Goal: Information Seeking & Learning: Learn about a topic

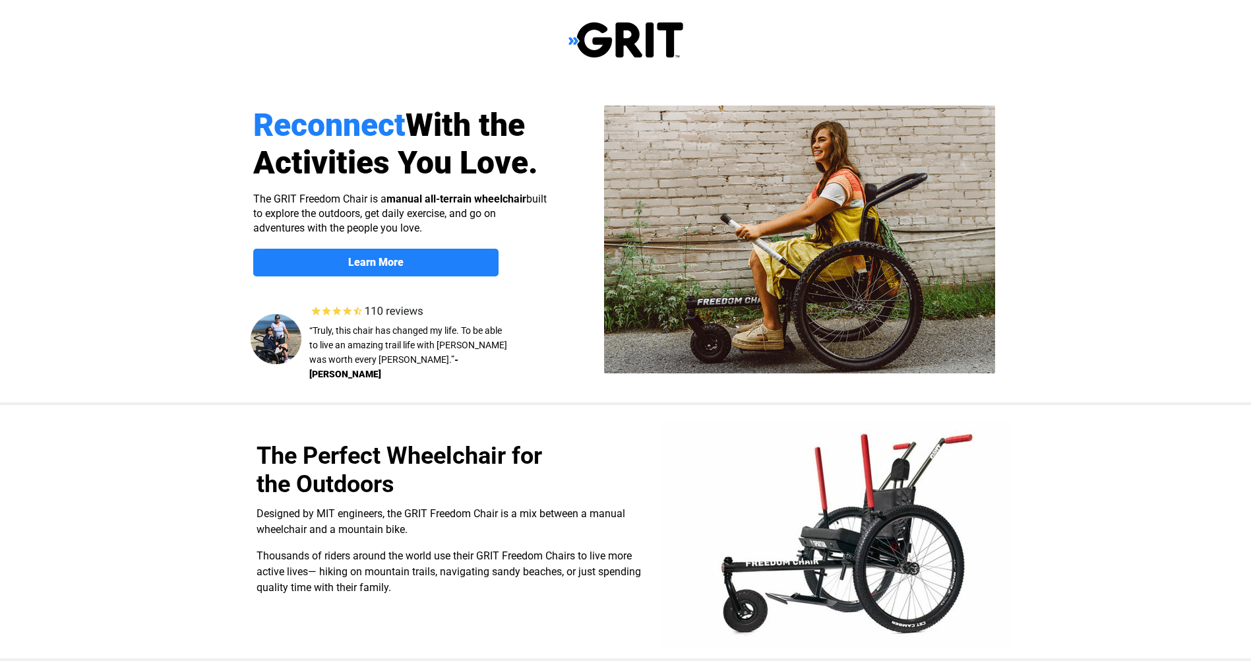
select select "US"
click at [571, 42] on img at bounding box center [626, 40] width 115 height 38
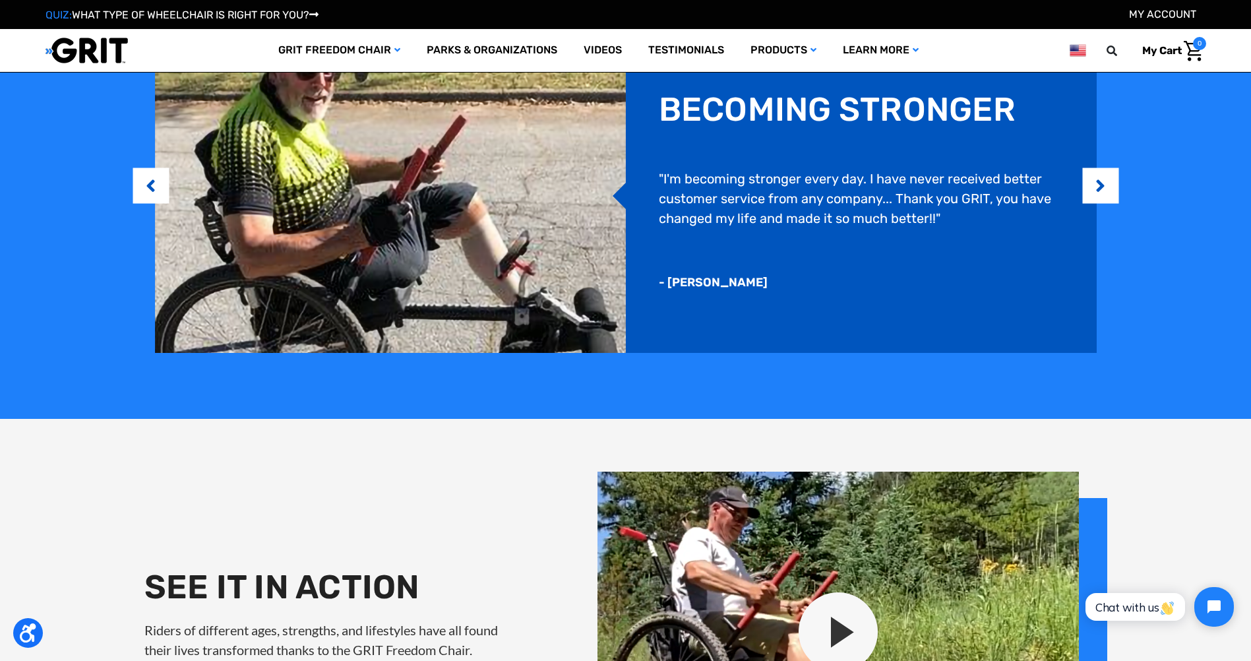
scroll to position [1319, 0]
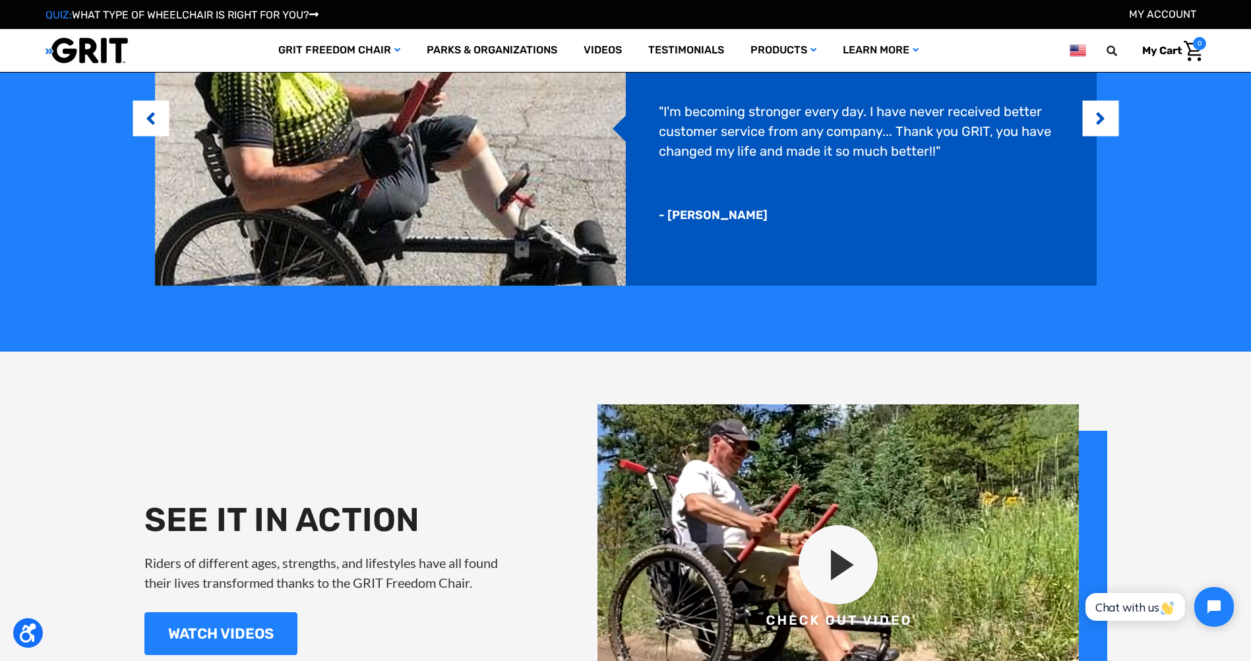
click at [834, 551] on img at bounding box center [853, 577] width 510 height 347
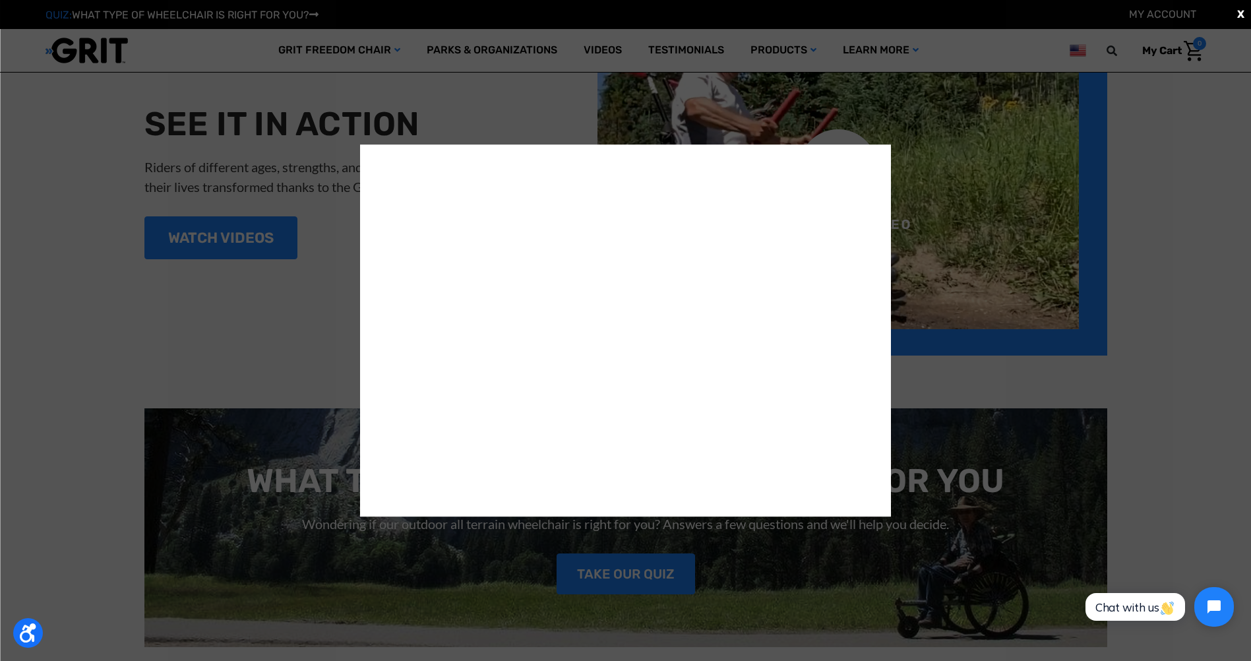
scroll to position [1979, 0]
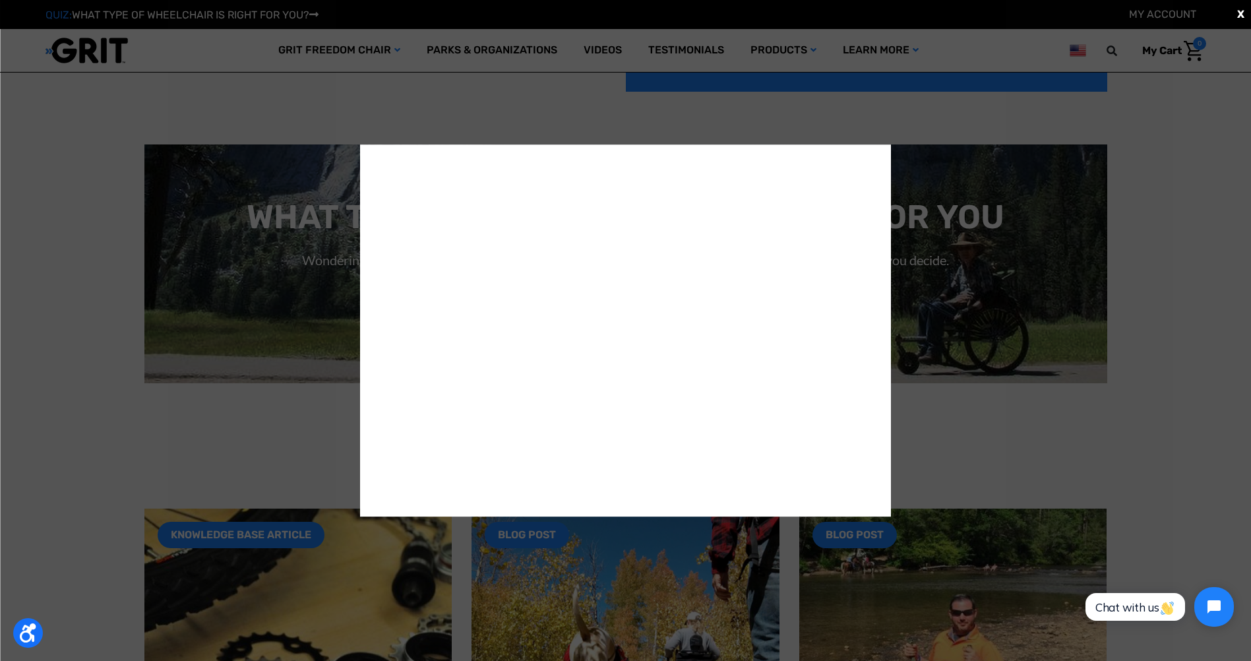
click at [277, 439] on div "X" at bounding box center [625, 330] width 1251 height 661
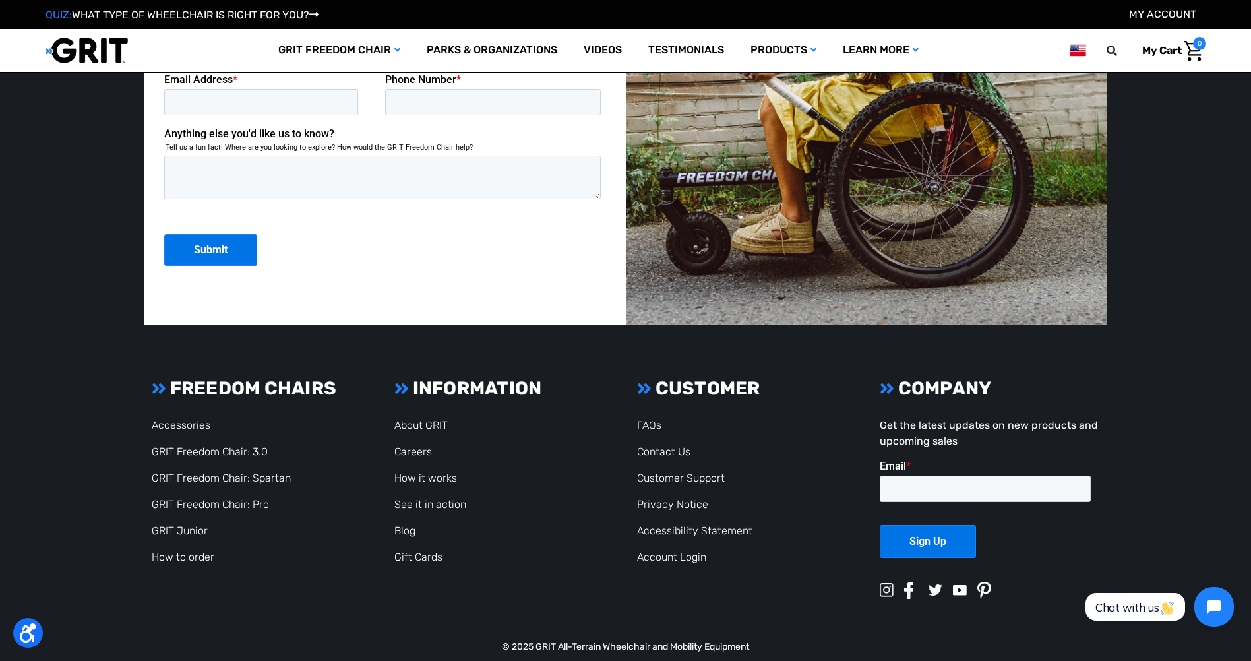
scroll to position [3549, 0]
